Goal: Transaction & Acquisition: Purchase product/service

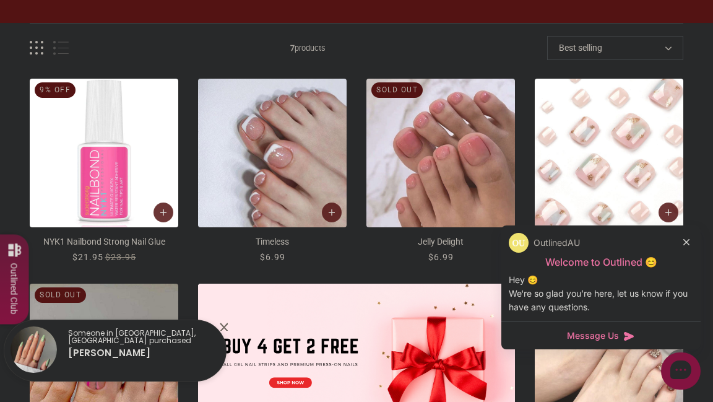
scroll to position [178, 0]
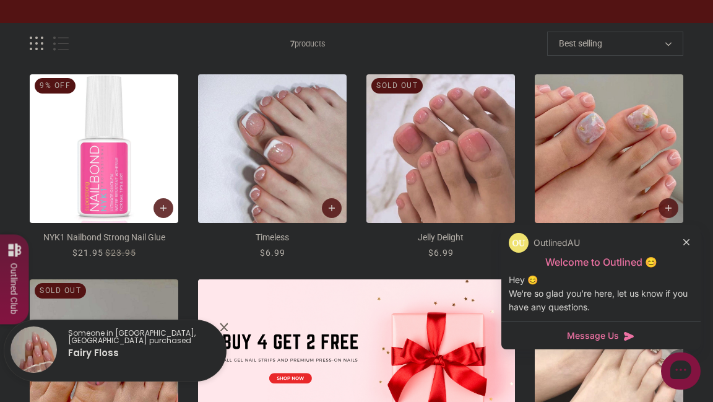
click at [688, 242] on icon at bounding box center [687, 242] width 6 height 6
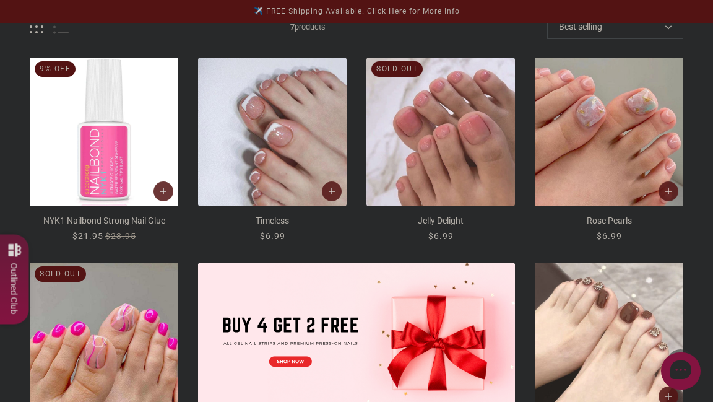
scroll to position [171, 0]
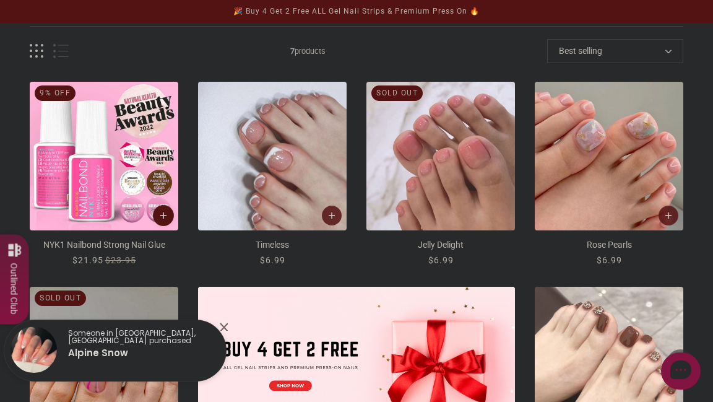
click at [161, 217] on icon "Add to cart" at bounding box center [163, 215] width 7 height 7
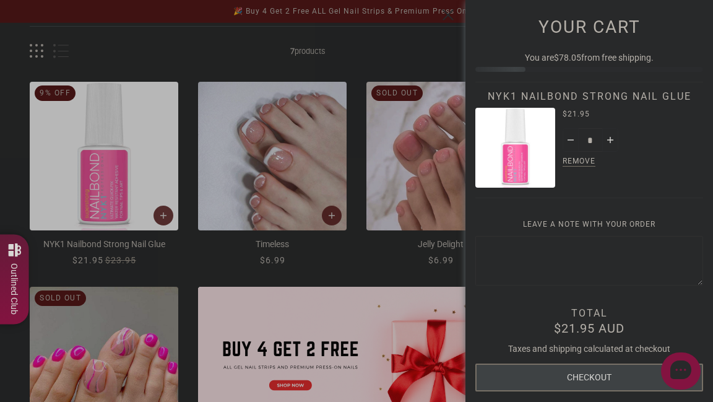
scroll to position [0, 0]
click at [334, 212] on div at bounding box center [356, 201] width 713 height 402
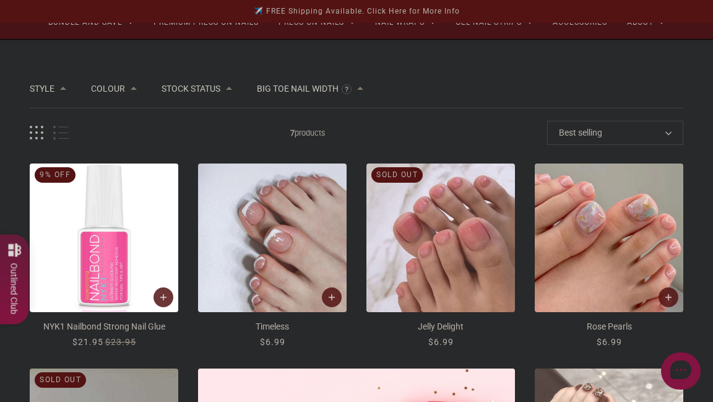
scroll to position [100, 0]
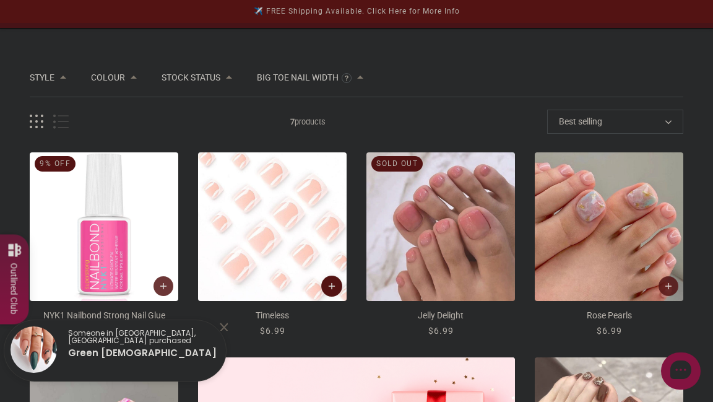
click at [329, 288] on icon "Add to cart" at bounding box center [332, 286] width 7 height 7
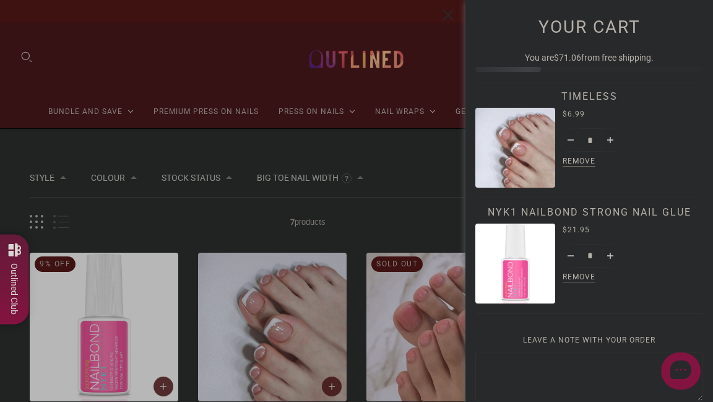
scroll to position [229, 0]
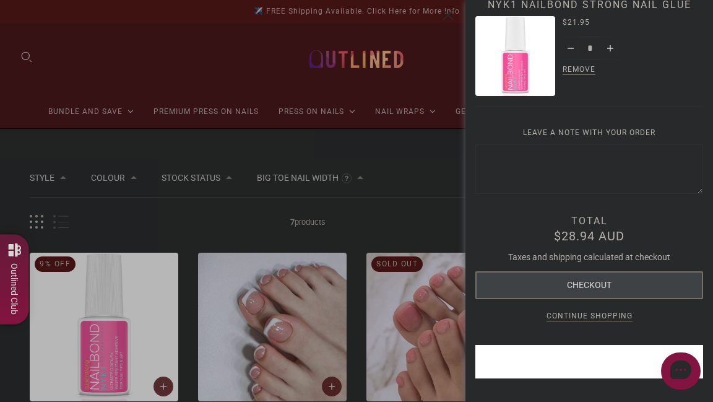
click at [408, 156] on div at bounding box center [356, 201] width 713 height 402
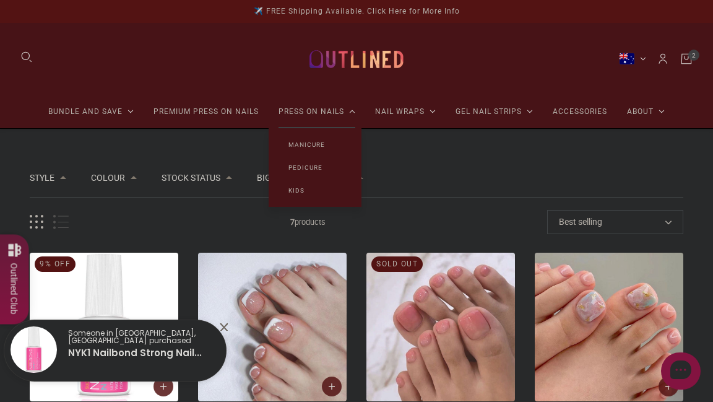
click at [303, 146] on link "Manicure" at bounding box center [307, 144] width 76 height 23
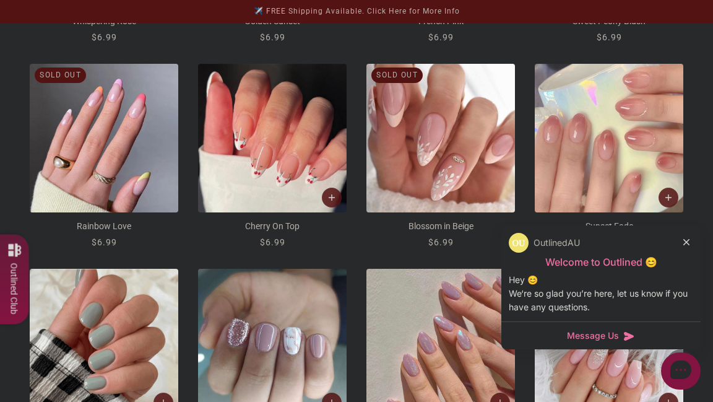
scroll to position [1067, 0]
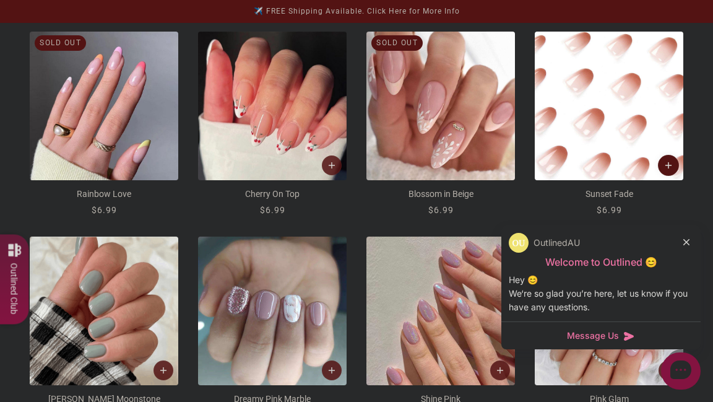
click at [666, 160] on button "Add to cart" at bounding box center [668, 165] width 21 height 21
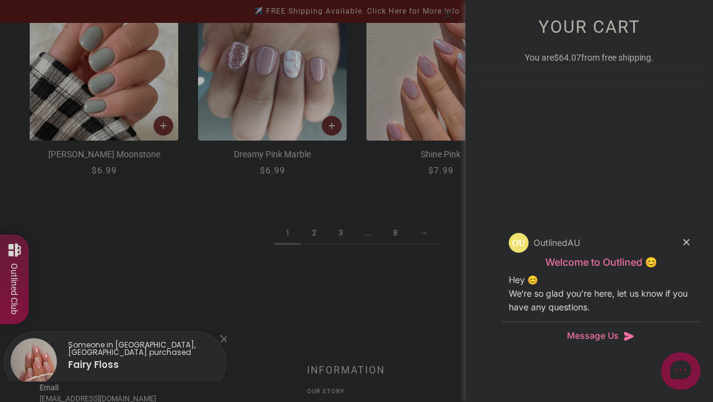
scroll to position [0, 0]
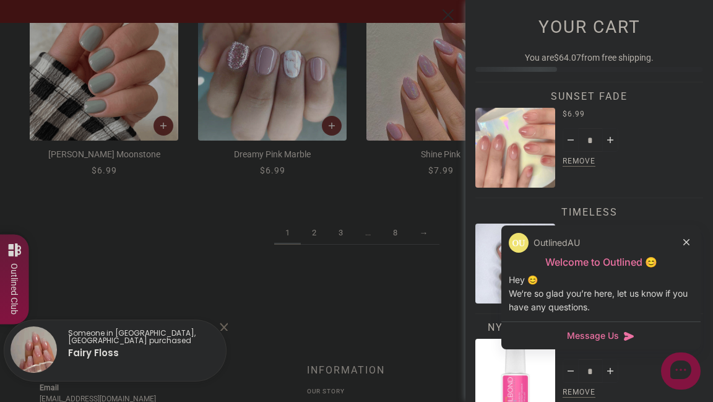
click at [316, 230] on div at bounding box center [356, 201] width 713 height 402
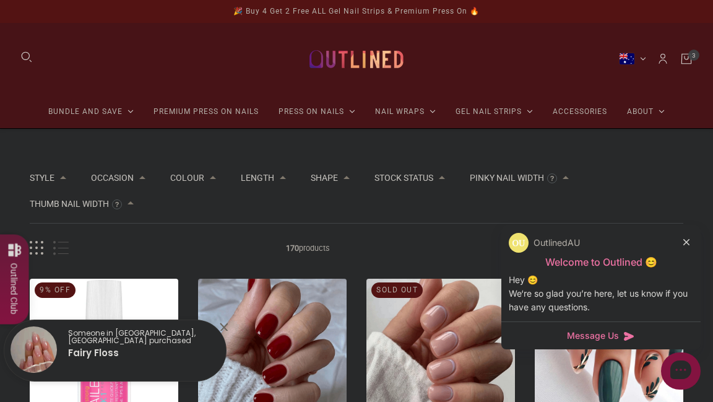
scroll to position [1312, 0]
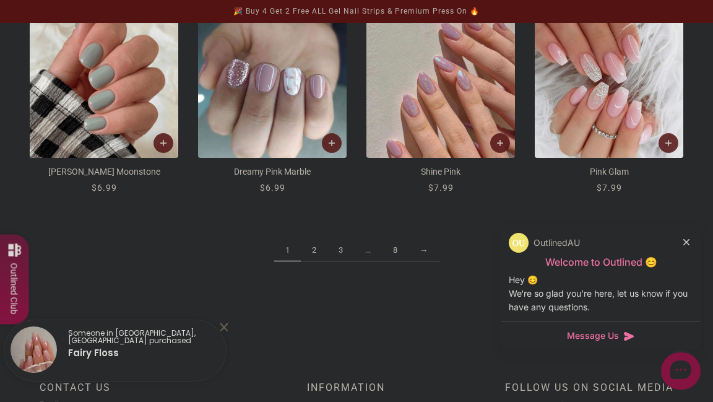
click at [313, 248] on link "2" at bounding box center [314, 250] width 27 height 23
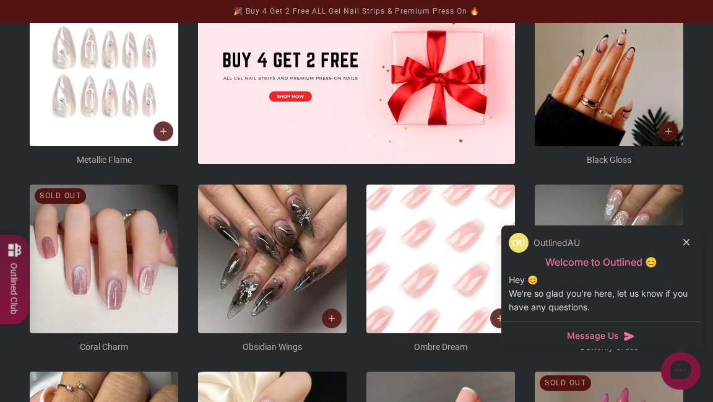
scroll to position [458, 0]
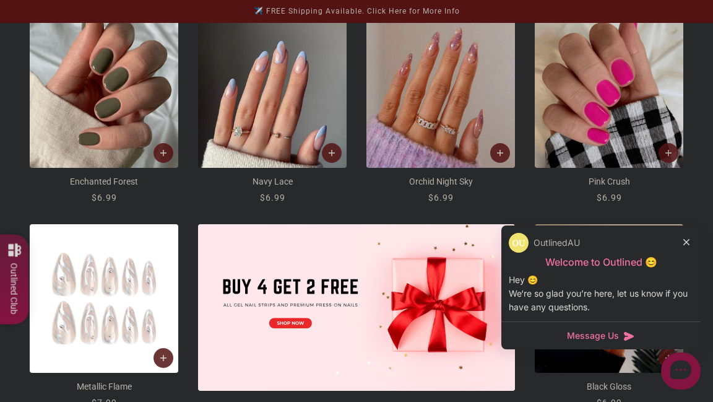
click at [690, 240] on div at bounding box center [687, 241] width 7 height 13
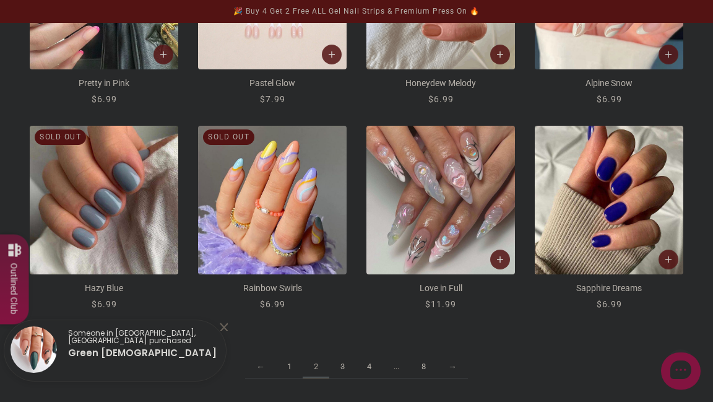
scroll to position [1179, 0]
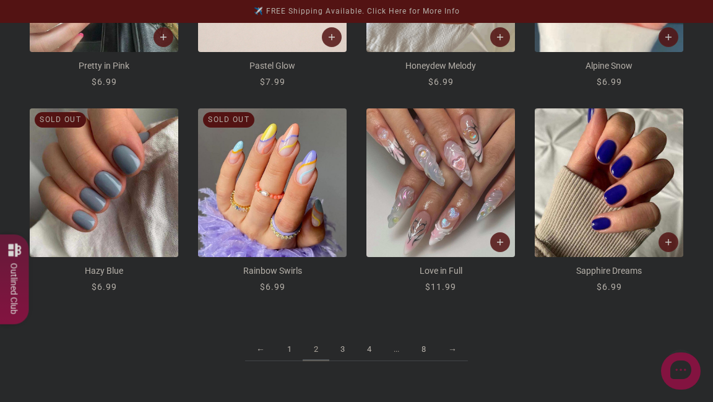
click at [344, 353] on link "3" at bounding box center [342, 349] width 27 height 23
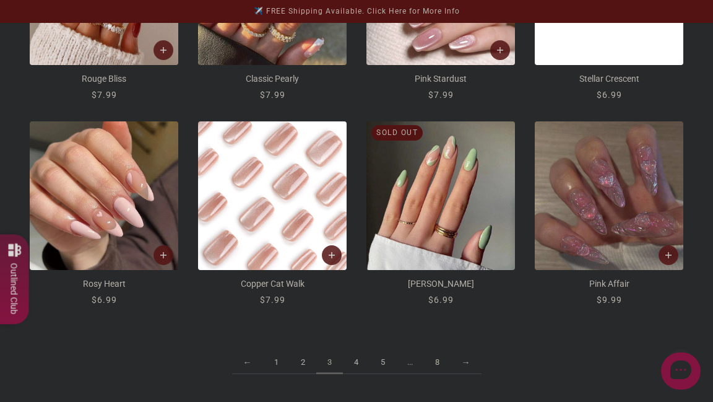
scroll to position [1196, 0]
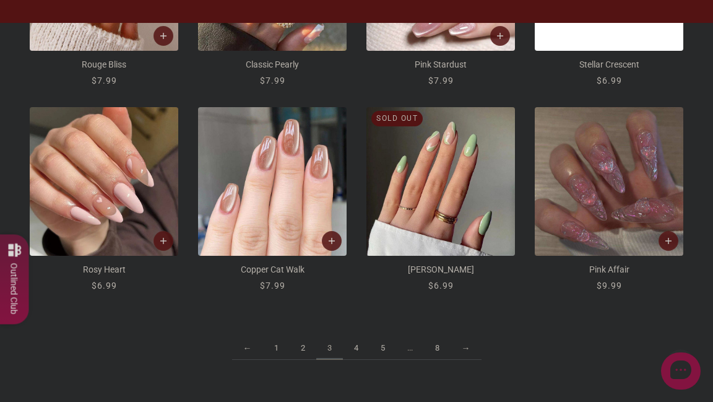
click at [355, 340] on link "4" at bounding box center [356, 348] width 27 height 23
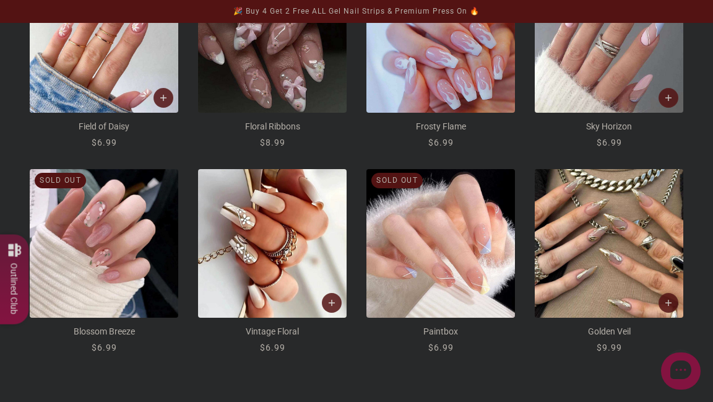
scroll to position [1227, 0]
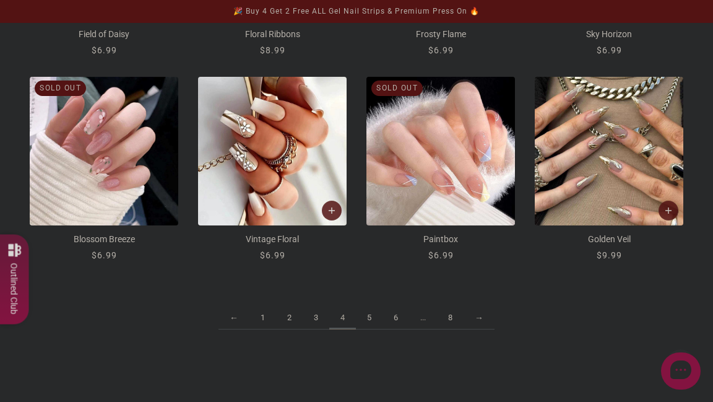
click at [368, 320] on link "5" at bounding box center [369, 318] width 27 height 23
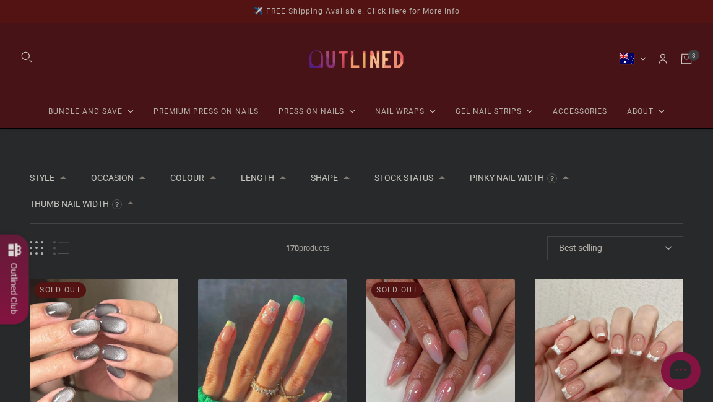
click at [279, 181] on div "Length" at bounding box center [263, 177] width 45 height 9
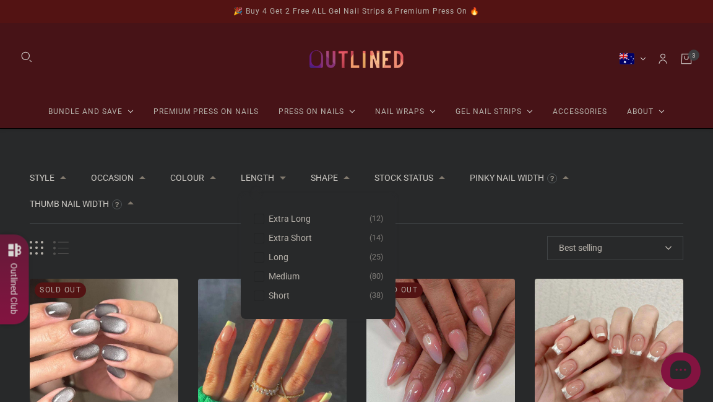
click at [277, 297] on span "Short" at bounding box center [279, 295] width 21 height 10
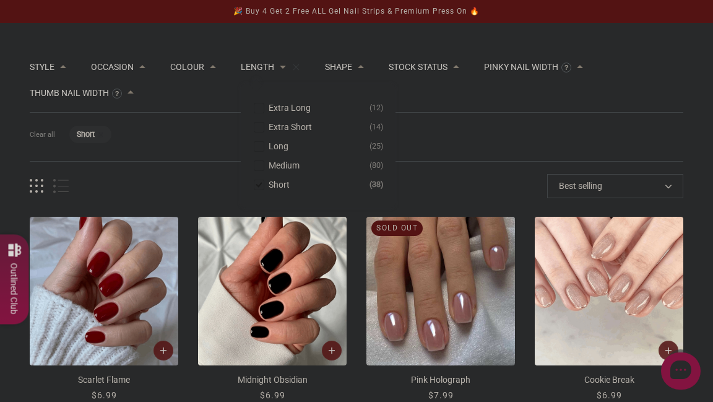
scroll to position [111, 0]
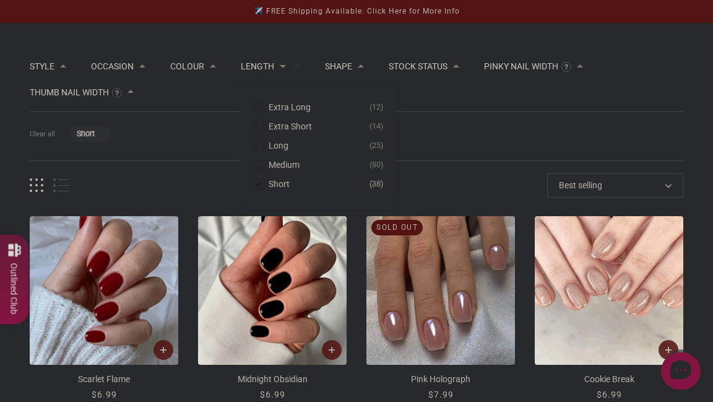
click at [588, 112] on div "Filters Clear all Length: Short" at bounding box center [357, 136] width 654 height 49
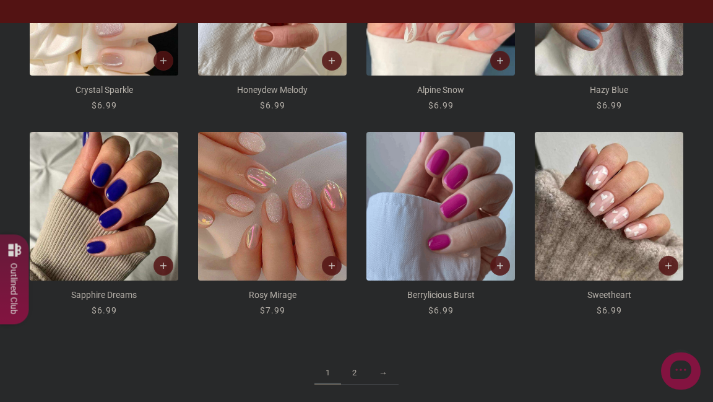
scroll to position [1227, 0]
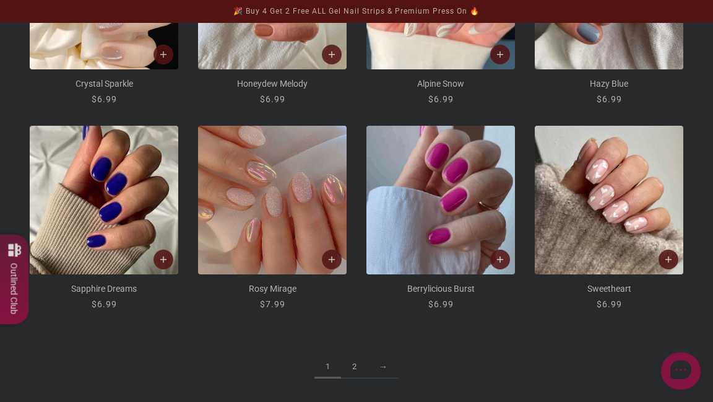
click at [347, 365] on link "2" at bounding box center [354, 366] width 27 height 23
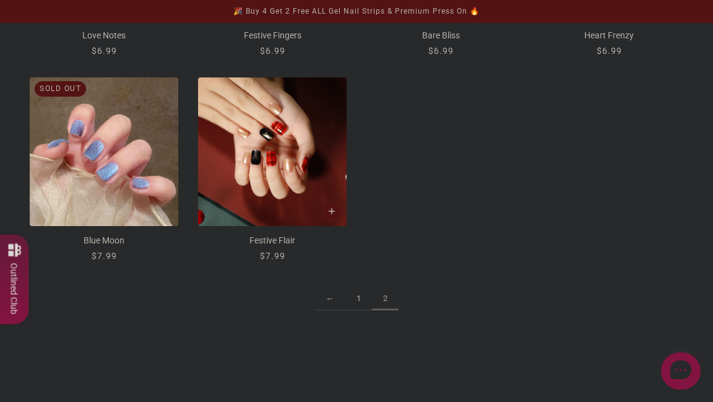
scroll to position [1052, 0]
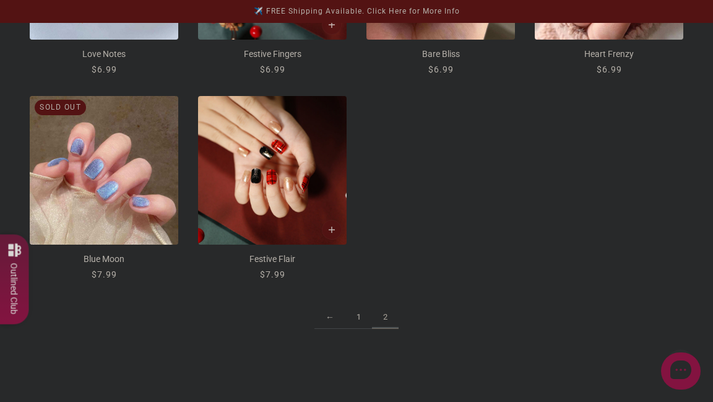
click at [355, 313] on link "1" at bounding box center [359, 317] width 27 height 23
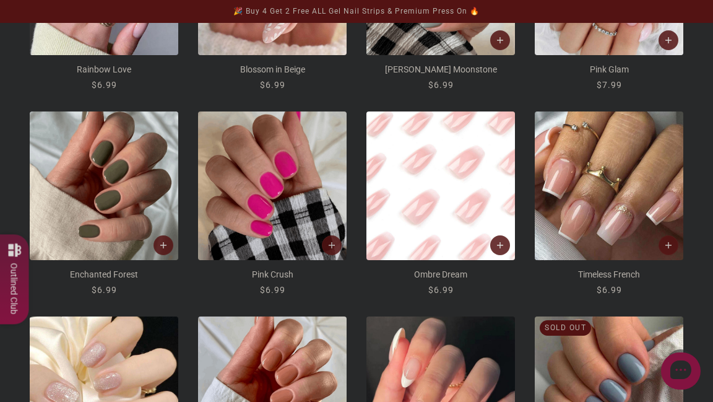
scroll to position [830, 0]
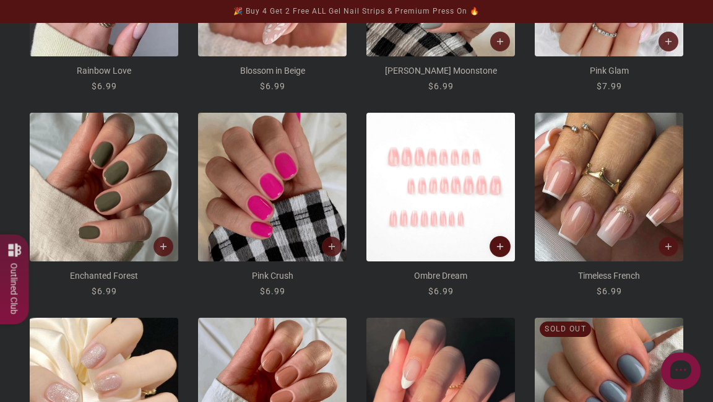
click at [500, 250] on button "Add to cart" at bounding box center [500, 246] width 21 height 21
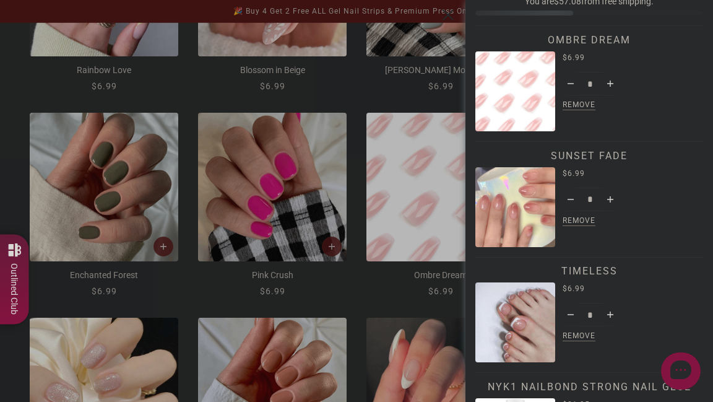
scroll to position [0, 0]
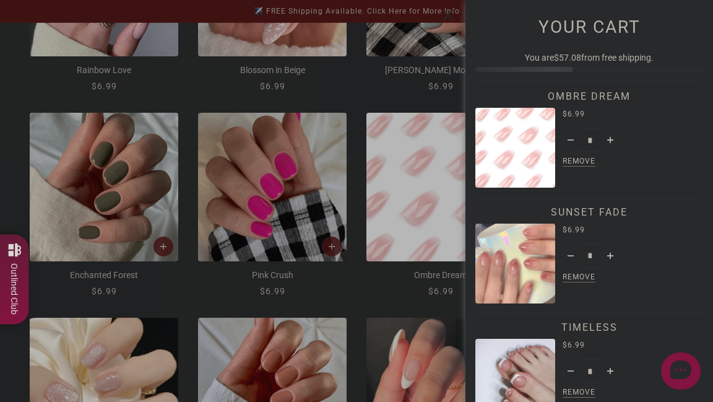
click at [569, 159] on span "Remove" at bounding box center [579, 162] width 38 height 14
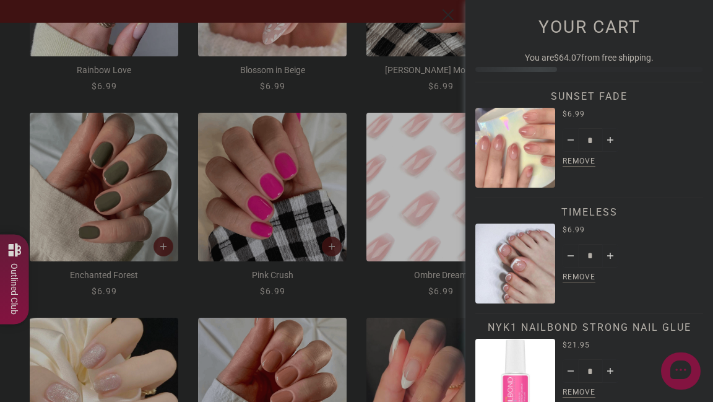
click at [512, 258] on img "Timeless" at bounding box center [516, 264] width 80 height 80
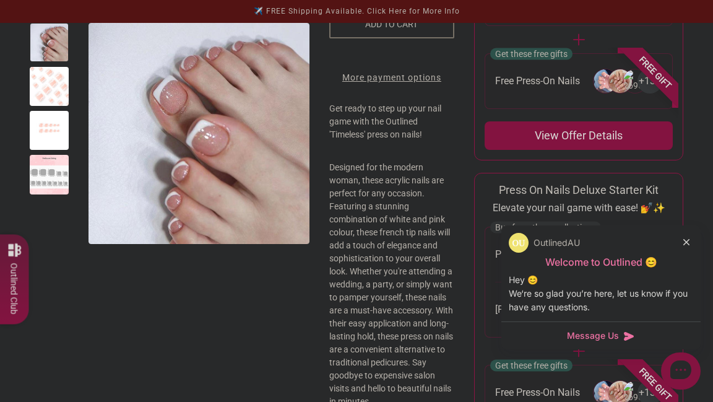
scroll to position [333, 0]
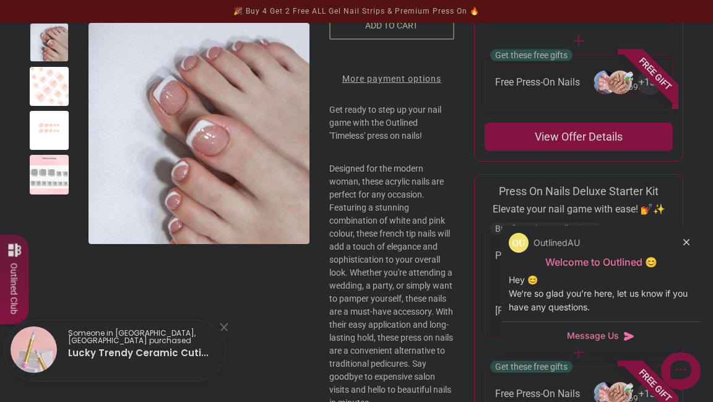
click at [405, 244] on p "Designed for the modern woman, these acrylic nails are perfect for any occasion…" at bounding box center [391, 295] width 125 height 267
click at [398, 281] on p "Designed for the modern woman, these acrylic nails are perfect for any occasion…" at bounding box center [391, 295] width 125 height 267
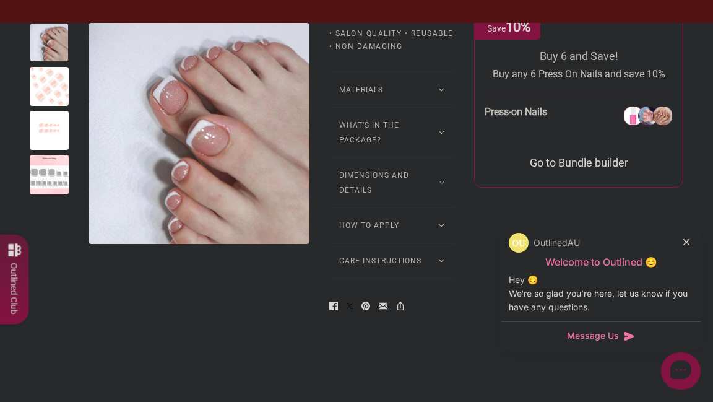
scroll to position [0, 0]
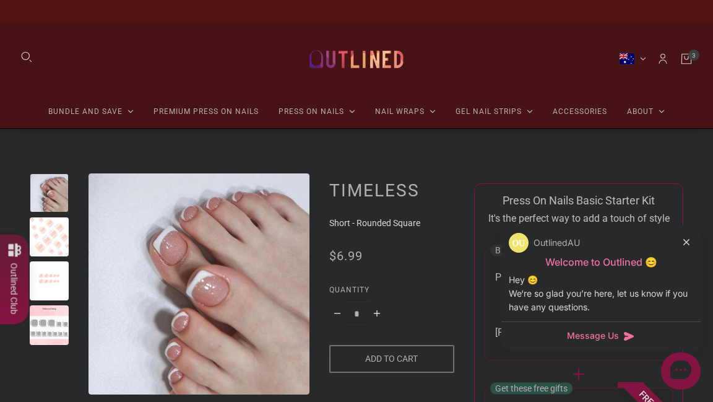
click at [693, 62] on icon "Cart" at bounding box center [687, 59] width 14 height 14
